Goal: Information Seeking & Learning: Understand process/instructions

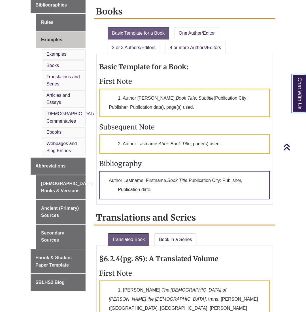
scroll to position [238, 0]
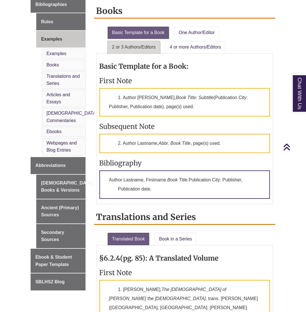
click at [139, 46] on link "2 or 3 Authors/Editors" at bounding box center [134, 47] width 53 height 12
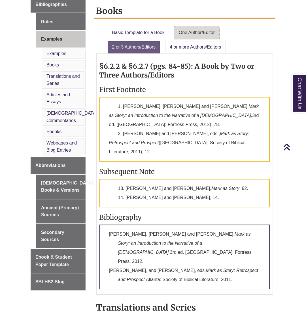
click at [179, 32] on link "One Author/Editor" at bounding box center [196, 33] width 45 height 12
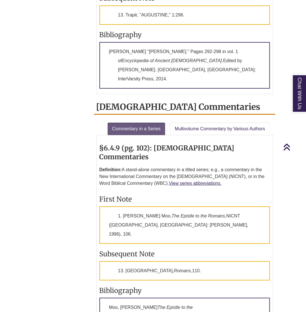
scroll to position [932, 0]
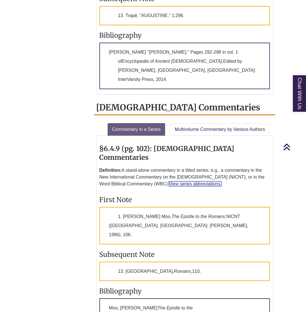
click at [196, 181] on link "View series abbreviations." at bounding box center [195, 183] width 53 height 5
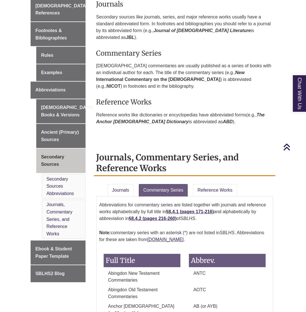
scroll to position [210, 0]
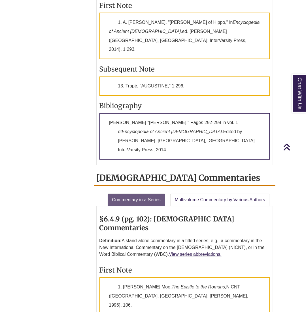
scroll to position [762, 0]
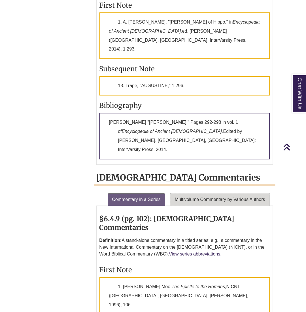
click at [189, 193] on link "Multivolume Commentary by Various Authors" at bounding box center [219, 199] width 99 height 12
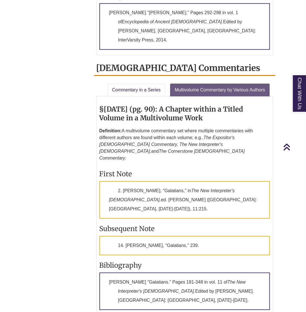
scroll to position [875, 0]
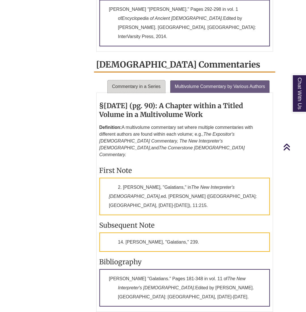
click at [128, 80] on link "Commentary in a Series" at bounding box center [137, 86] width 58 height 12
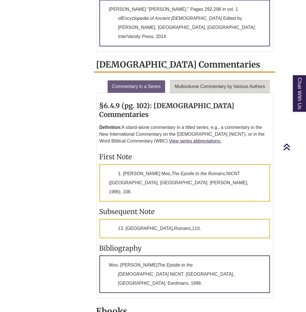
click at [204, 80] on link "Multivolume Commentary by Various Authors" at bounding box center [219, 86] width 99 height 12
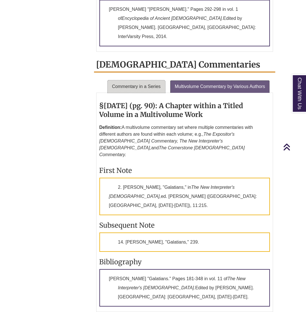
click at [154, 80] on link "Commentary in a Series" at bounding box center [137, 86] width 58 height 12
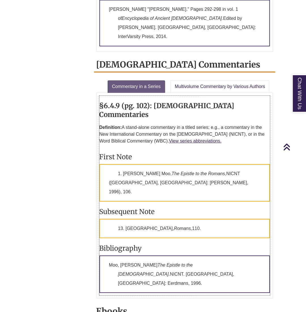
click at [267, 164] on p "1. Douglas J. Moo, The Epistle to the Romans, NICNT (Grand Rapids, MI: Eerdmans…" at bounding box center [184, 182] width 171 height 37
click at [243, 255] on p "Moo, Douglas J. The Epistle to the Romans. NICNT. Grand Rapids, MI: Eerdmans, 1…" at bounding box center [184, 273] width 171 height 37
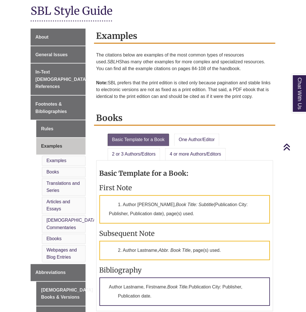
scroll to position [130, 0]
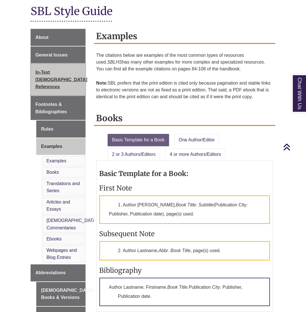
click at [45, 72] on span "In-Text [DEMOGRAPHIC_DATA] References" at bounding box center [61, 79] width 52 height 19
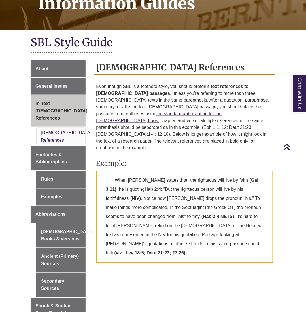
scroll to position [106, 0]
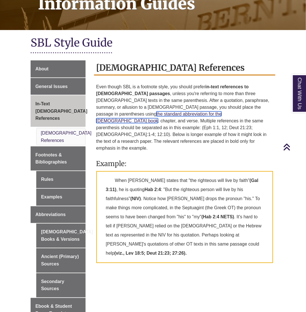
click at [222, 111] on link "the standard abbreviation for the biblical book" at bounding box center [159, 117] width 126 height 12
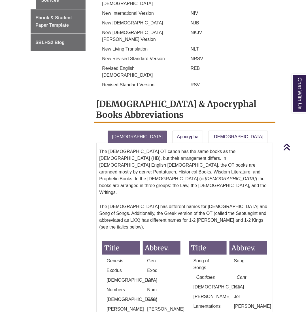
scroll to position [467, 0]
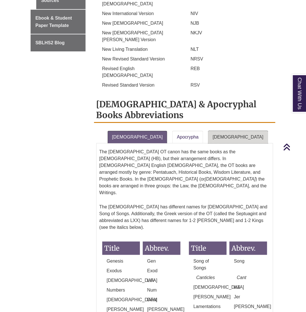
click at [209, 131] on link "[DEMOGRAPHIC_DATA]" at bounding box center [238, 137] width 60 height 12
